Goal: Information Seeking & Learning: Learn about a topic

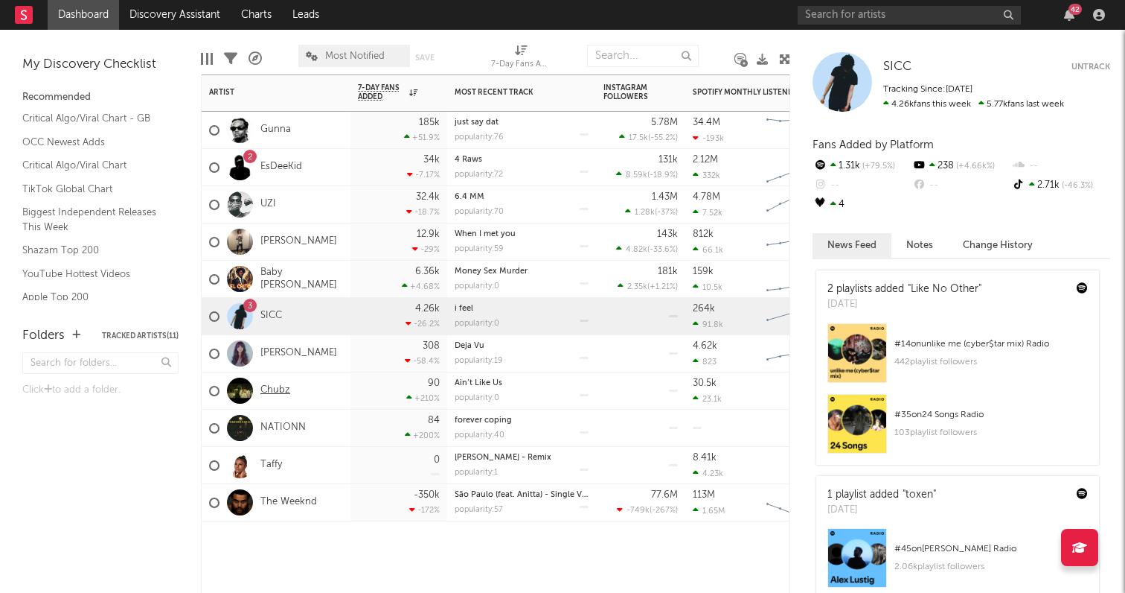
click at [275, 389] on link "Chubz" at bounding box center [276, 390] width 30 height 13
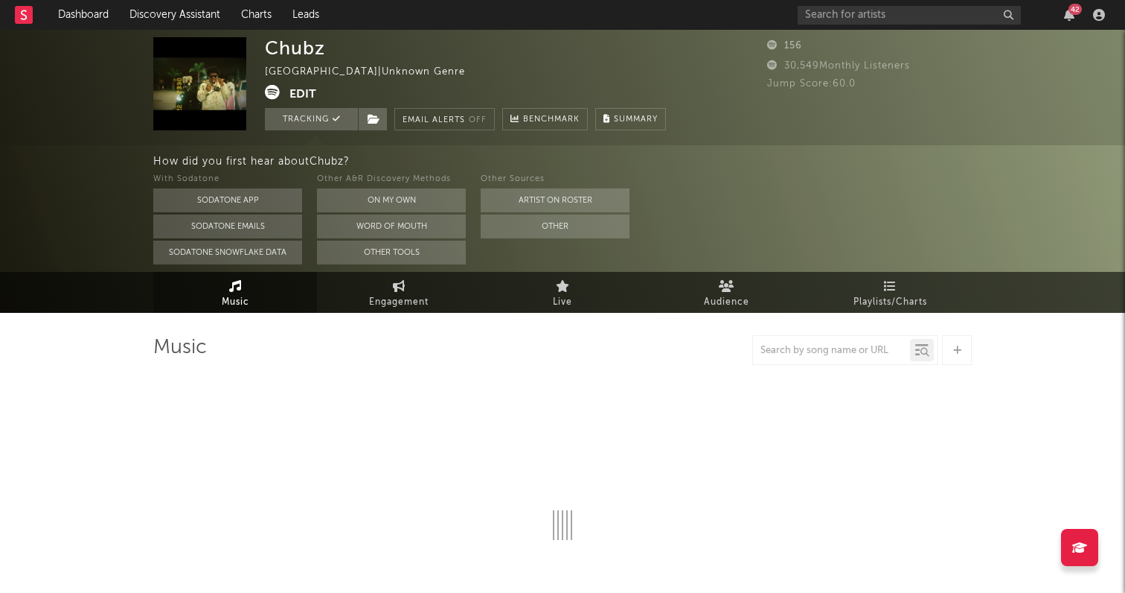
select select "1w"
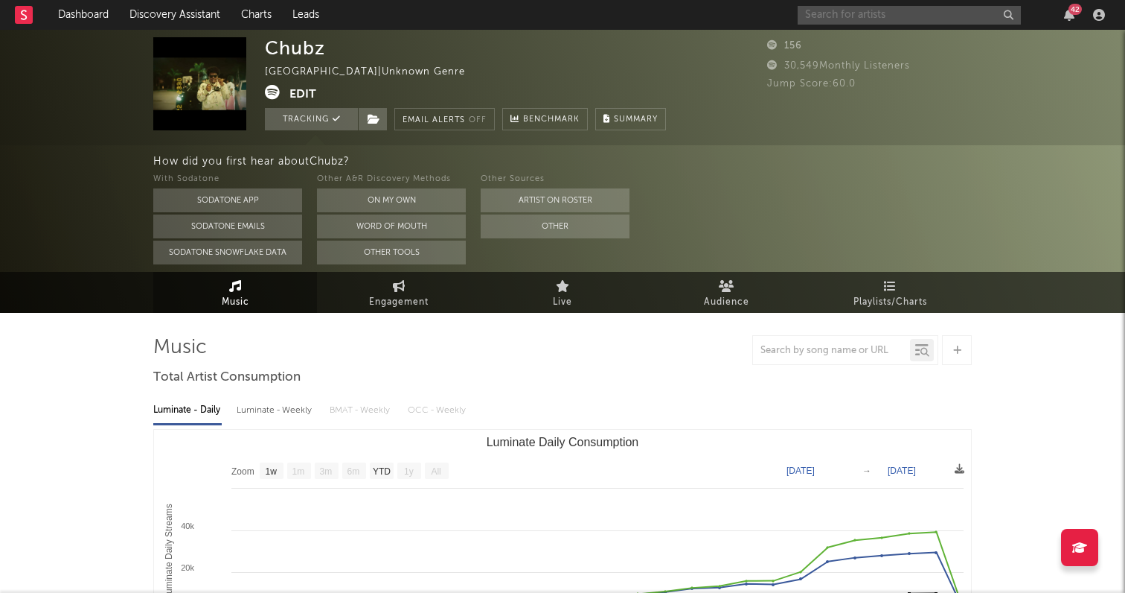
click at [856, 12] on input "text" at bounding box center [909, 15] width 223 height 19
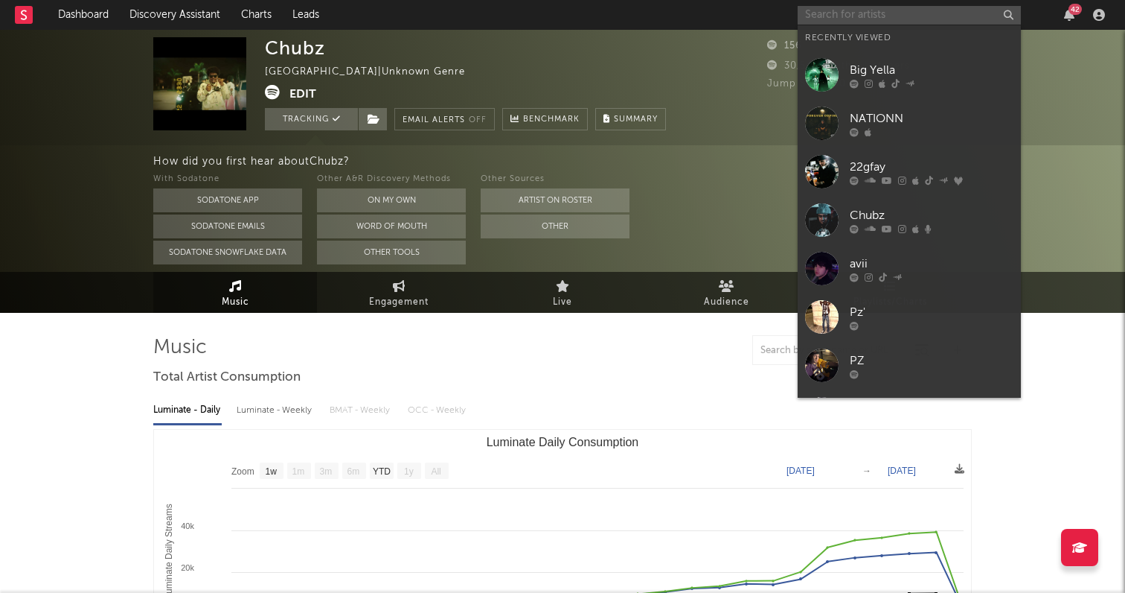
type input "v"
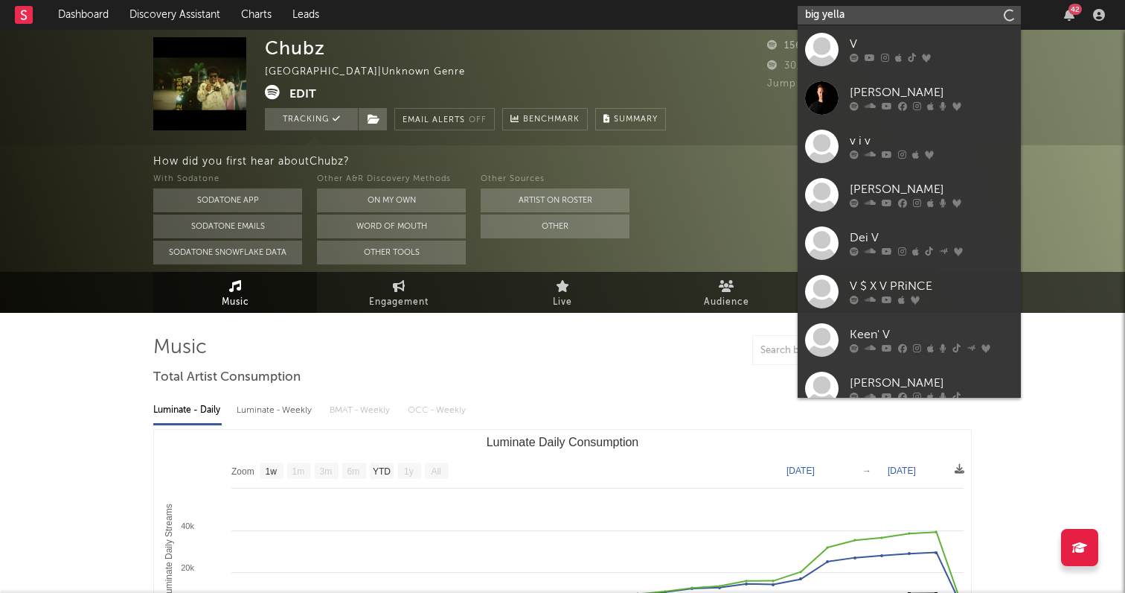
type input "big yella"
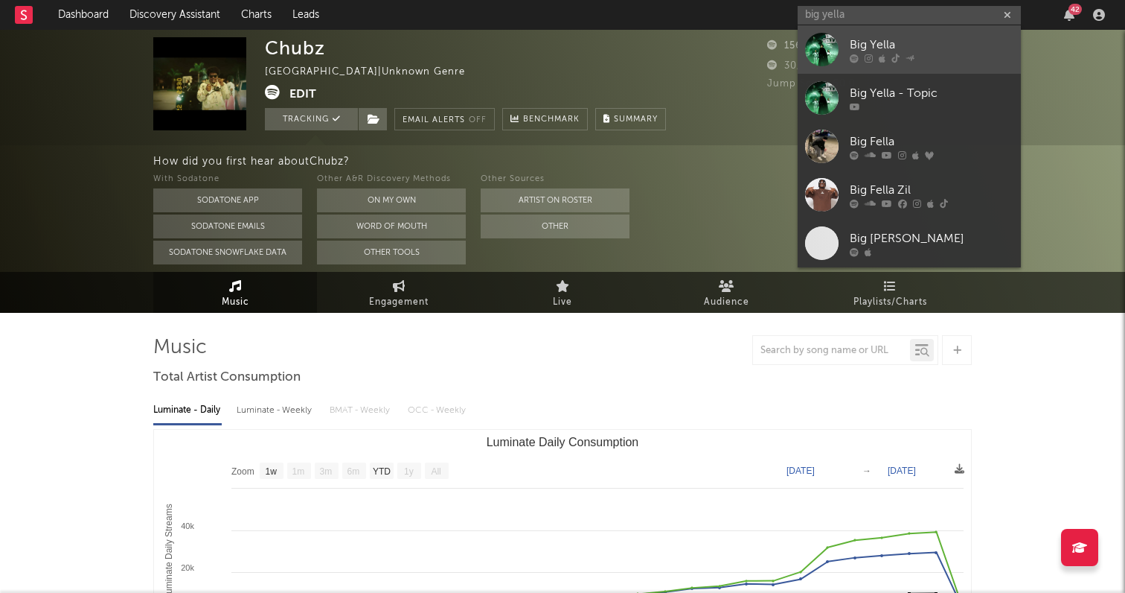
click at [869, 42] on div "Big Yella" at bounding box center [932, 45] width 164 height 18
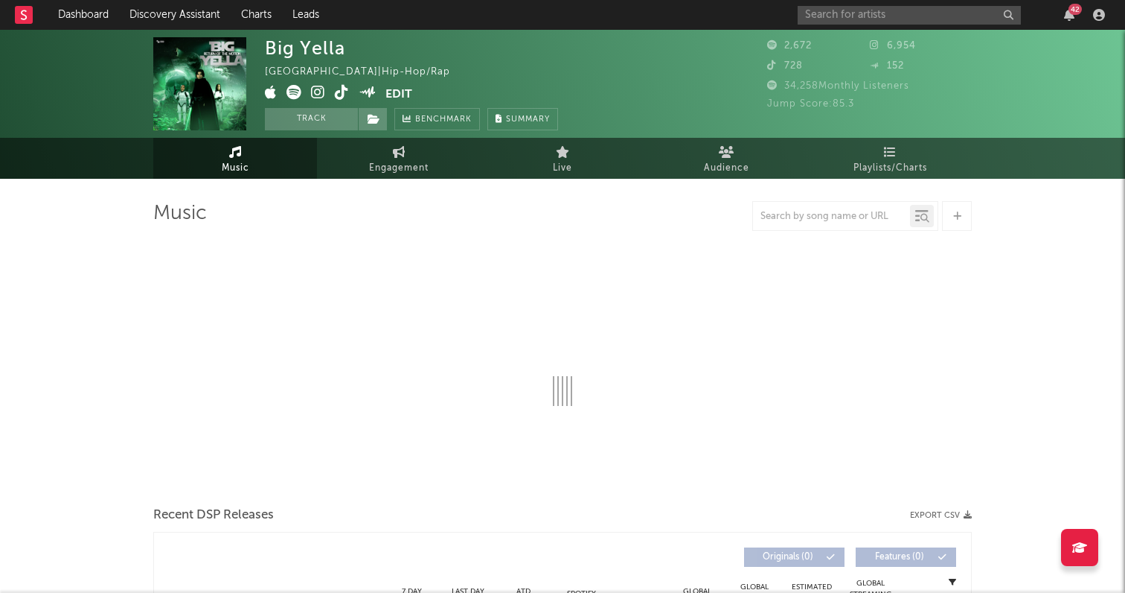
select select "1w"
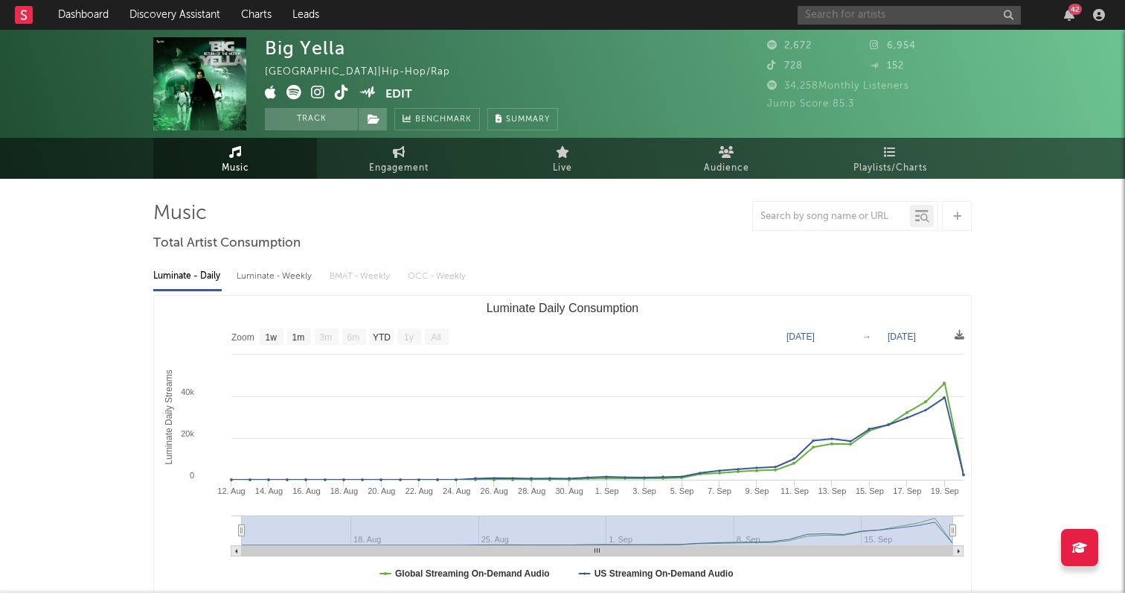
click at [846, 10] on input "text" at bounding box center [909, 15] width 223 height 19
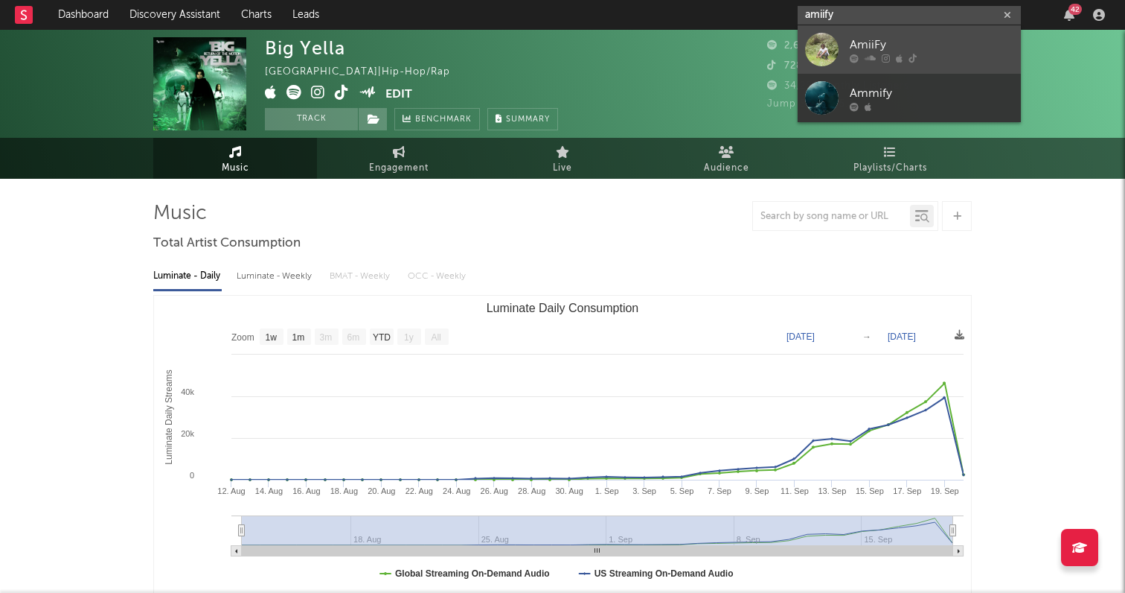
type input "amiify"
click at [869, 36] on div "AmiiFy" at bounding box center [932, 45] width 164 height 18
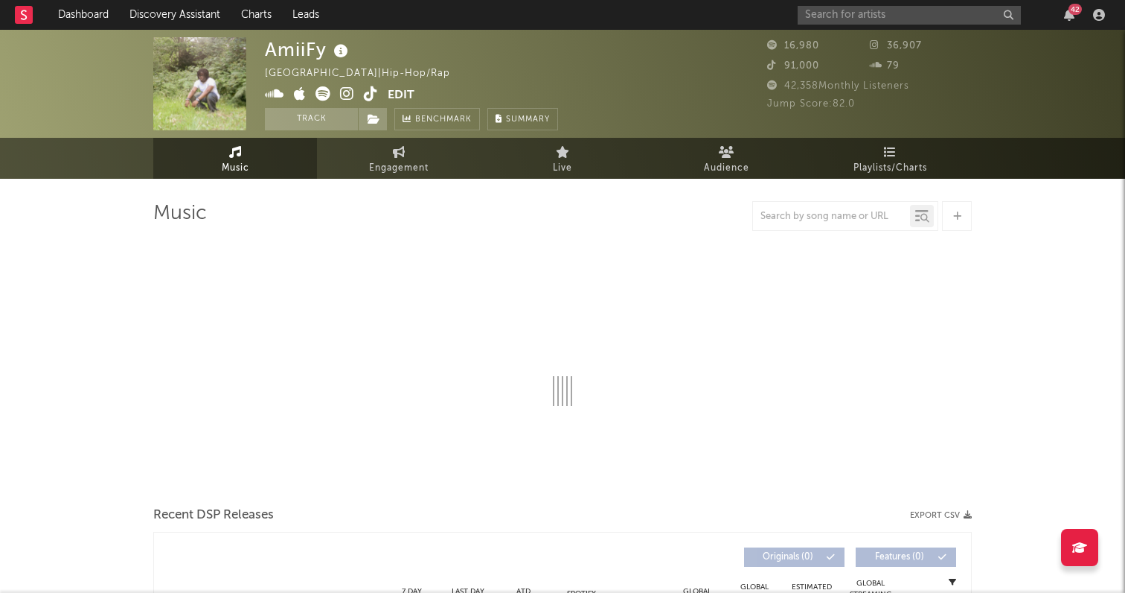
select select "1w"
